Goal: Check status: Check status

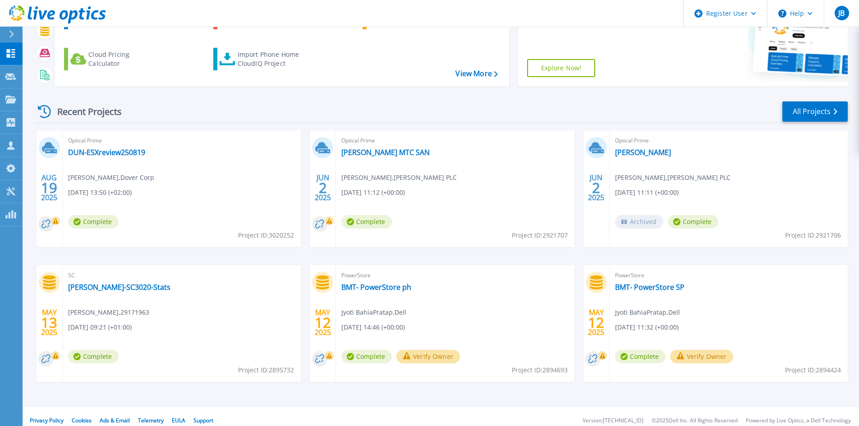
scroll to position [111, 0]
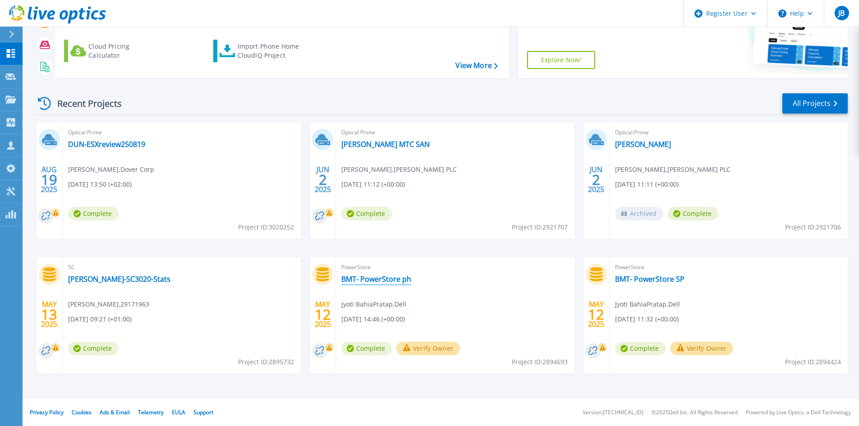
click at [386, 275] on link "BMT- PowerStore ph" at bounding box center [376, 279] width 70 height 9
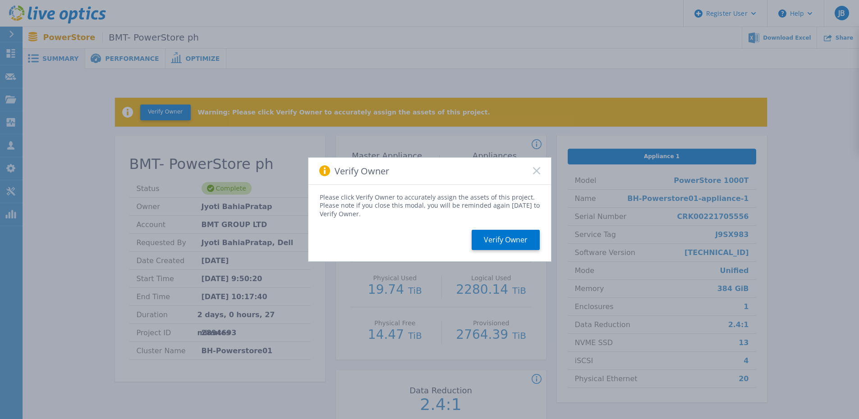
click at [536, 174] on icon at bounding box center [536, 170] width 7 height 7
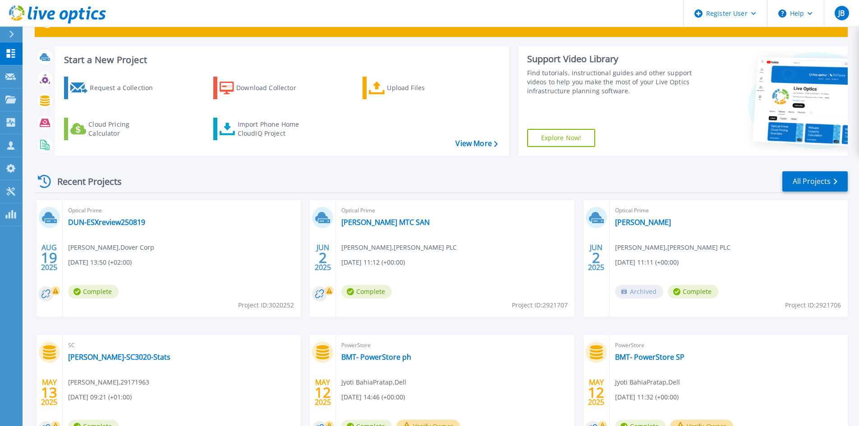
scroll to position [90, 0]
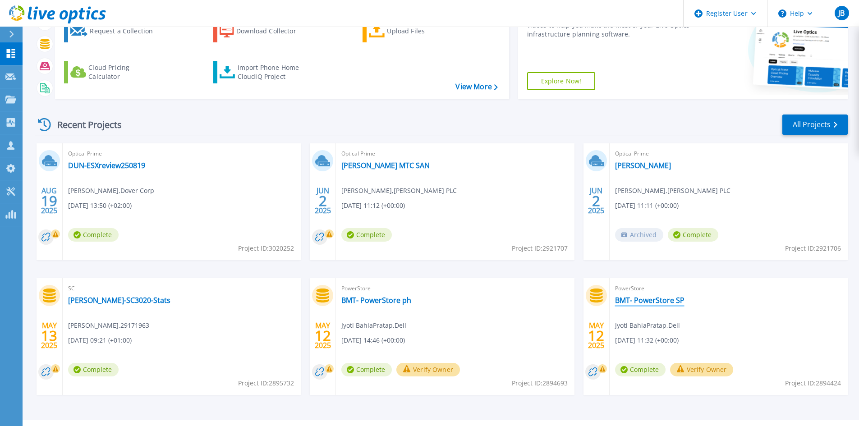
click at [659, 299] on link "BMT- PowerStore SP" at bounding box center [649, 300] width 69 height 9
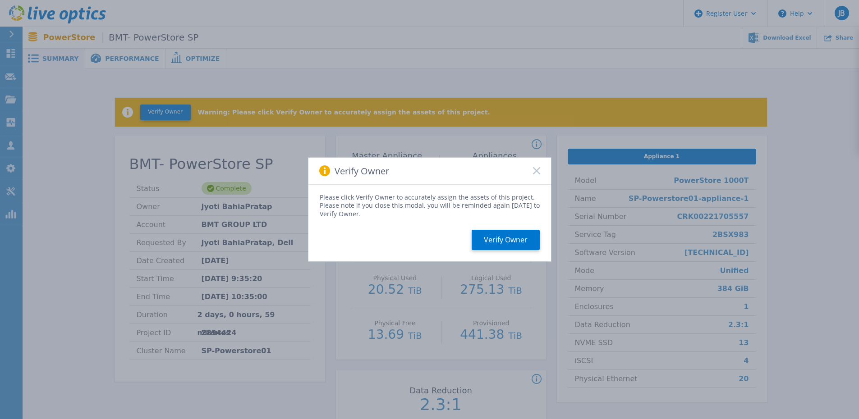
click at [539, 174] on rect at bounding box center [536, 171] width 8 height 8
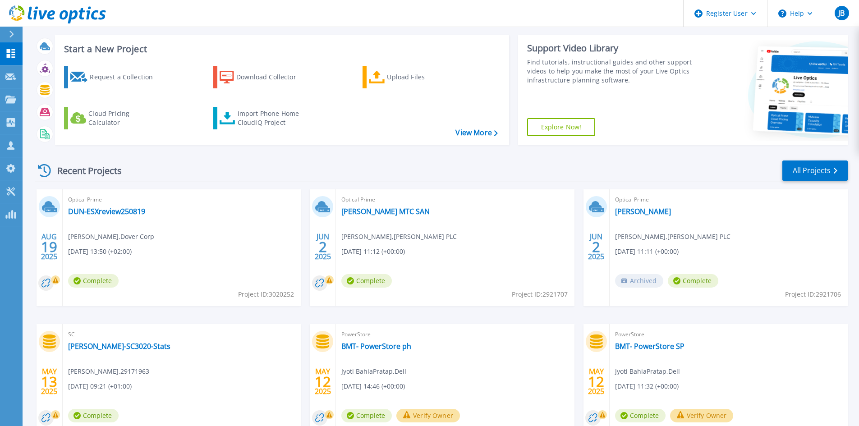
scroll to position [111, 0]
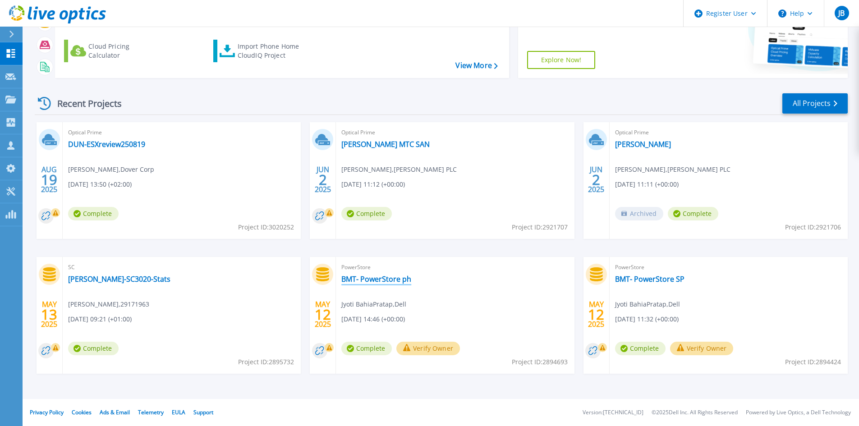
click at [394, 275] on link "BMT- PowerStore ph" at bounding box center [376, 279] width 70 height 9
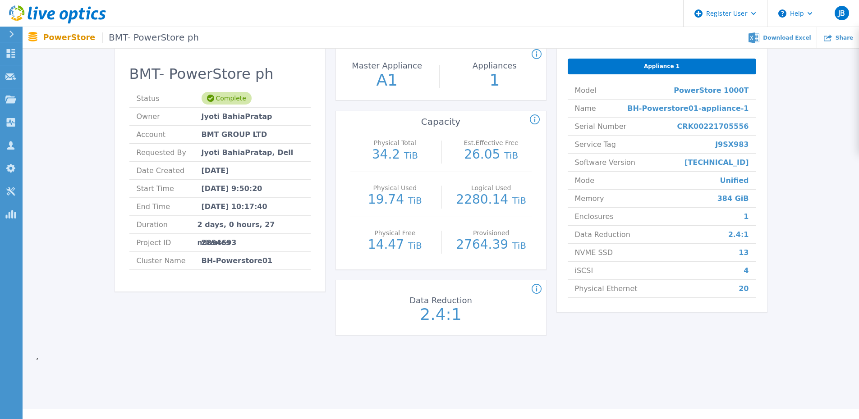
scroll to position [45, 0]
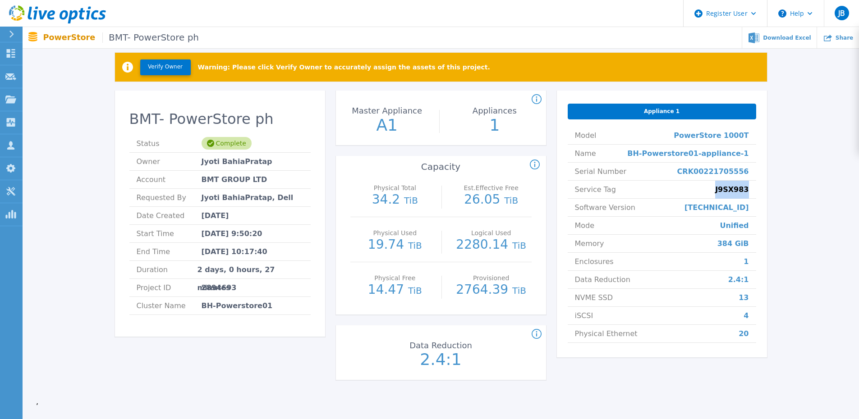
drag, startPoint x: 752, startPoint y: 189, endPoint x: 719, endPoint y: 191, distance: 32.5
click at [719, 191] on li "Service Tag J9SX983" at bounding box center [662, 190] width 188 height 18
copy span "J9SX983"
